Goal: Task Accomplishment & Management: Use online tool/utility

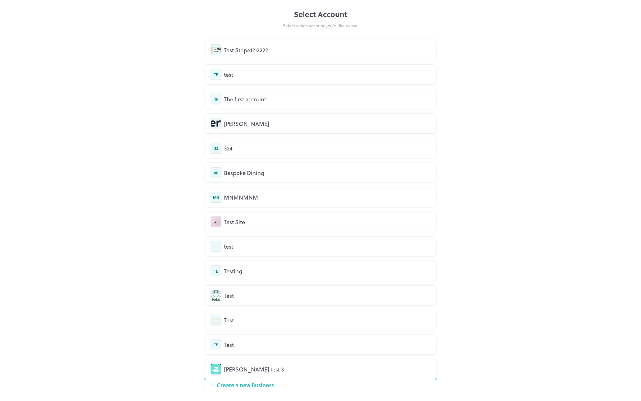
click at [271, 50] on div "Test Stripe1212222" at bounding box center [327, 50] width 206 height 8
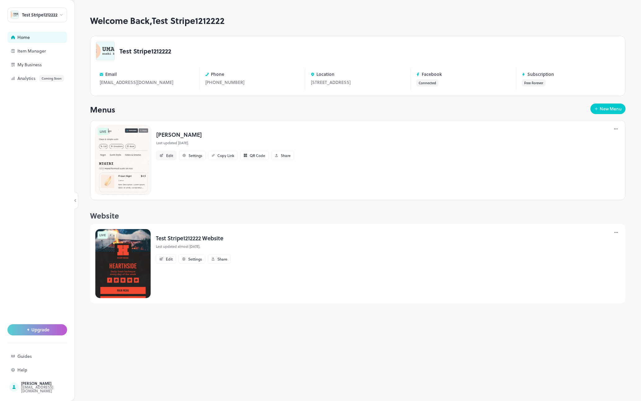
click at [166, 157] on div "Edit" at bounding box center [169, 155] width 7 height 4
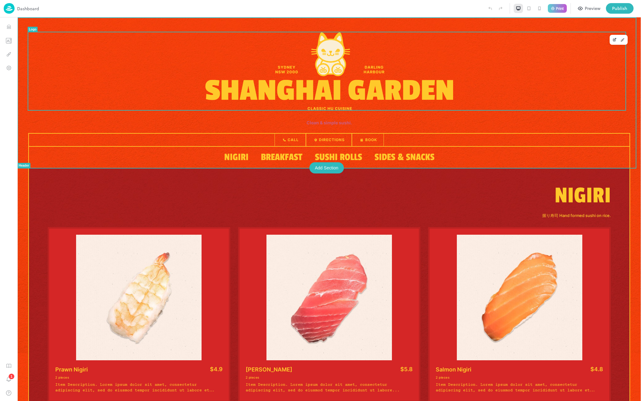
click at [324, 49] on img at bounding box center [329, 71] width 248 height 78
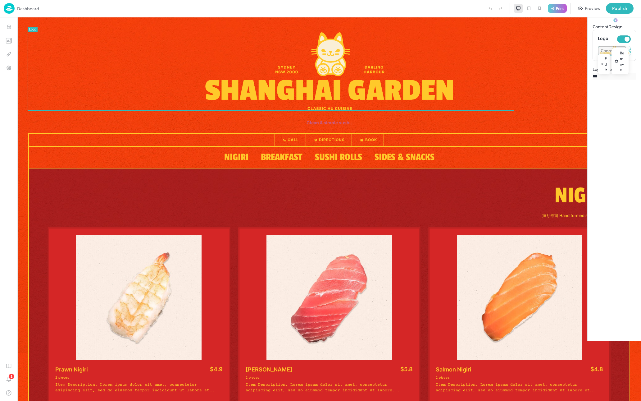
click at [608, 30] on button "Design" at bounding box center [615, 23] width 14 height 13
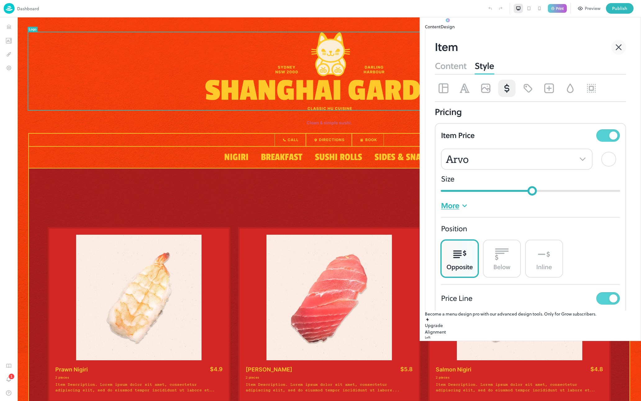
click at [441, 30] on button "Content" at bounding box center [433, 26] width 16 height 7
